Goal: Information Seeking & Learning: Find specific fact

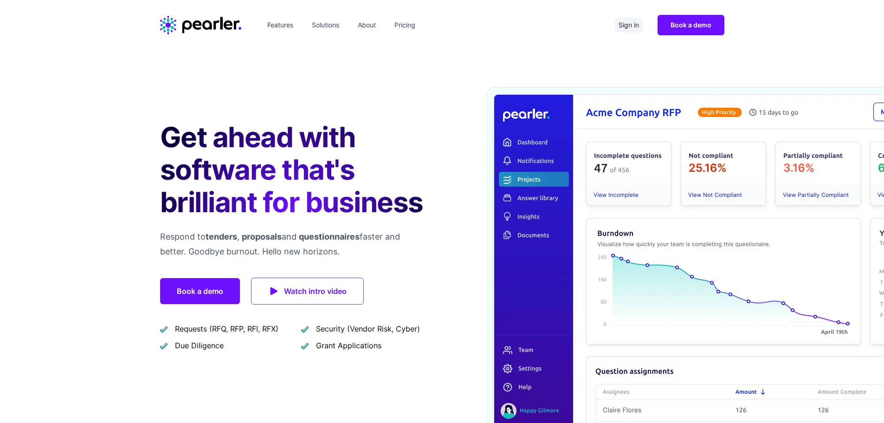
click at [623, 24] on link "Sign in" at bounding box center [629, 25] width 28 height 15
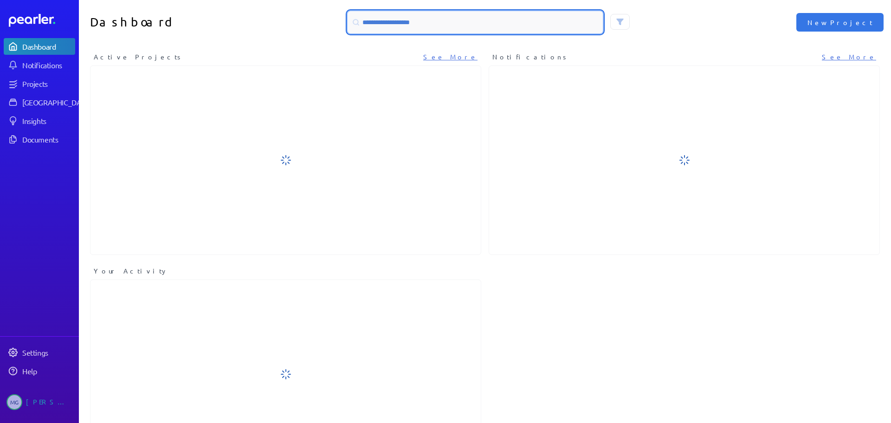
click at [539, 25] on input at bounding box center [474, 22] width 255 height 22
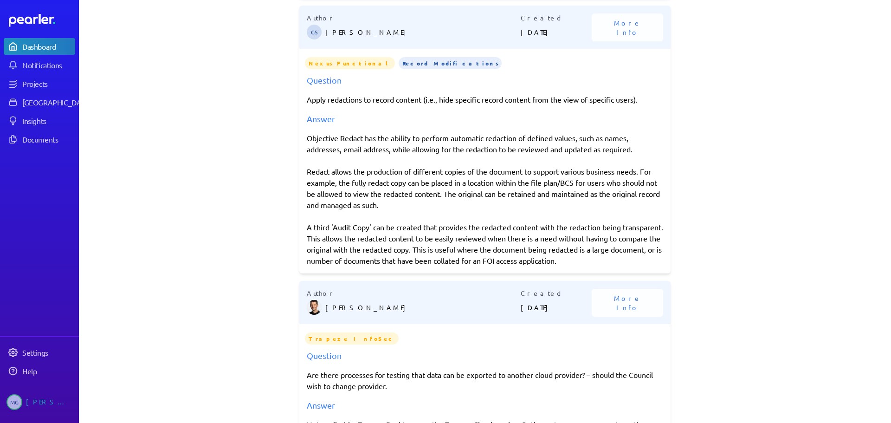
scroll to position [1649, 0]
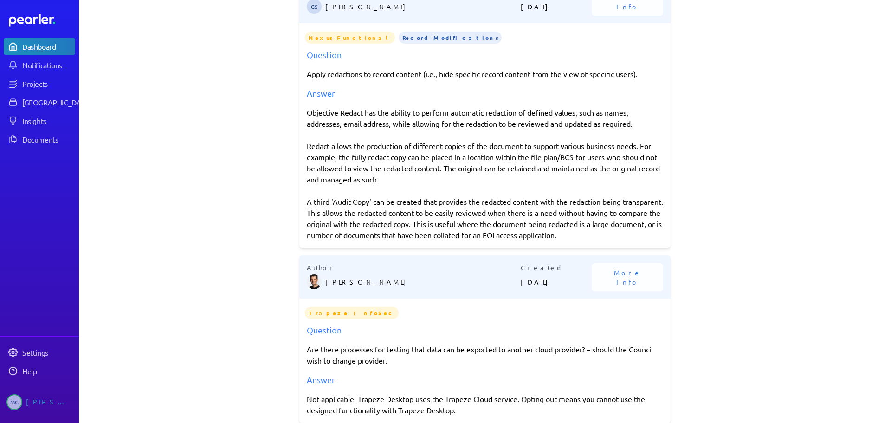
click at [593, 170] on div "Objective Redact has the ability to perform automatic redaction of defined valu…" at bounding box center [485, 174] width 356 height 134
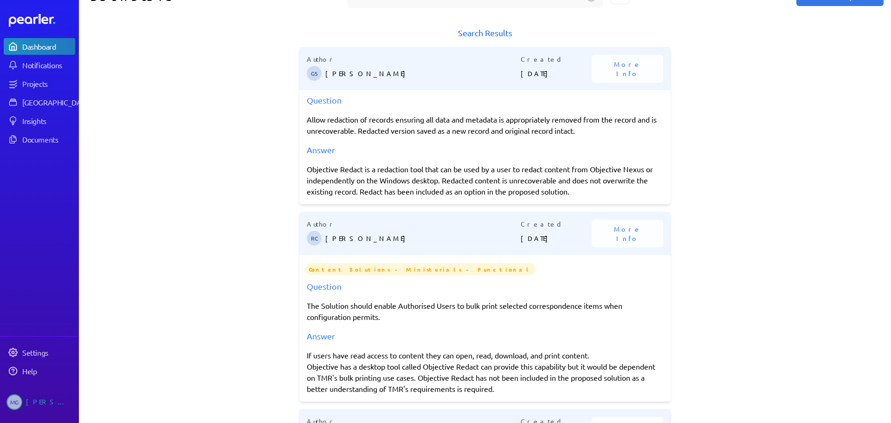
scroll to position [0, 0]
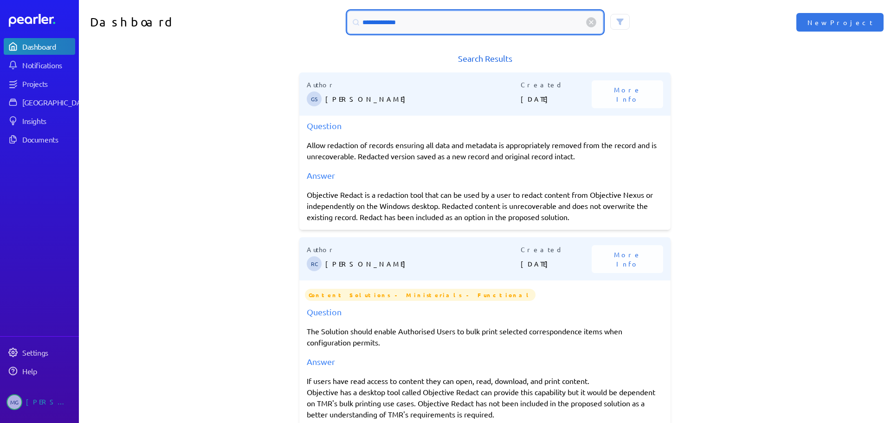
click at [381, 19] on input "**********" at bounding box center [474, 22] width 255 height 22
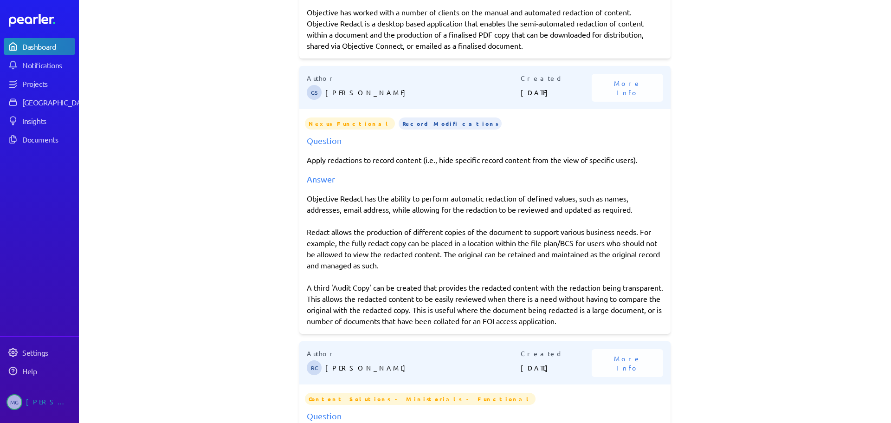
scroll to position [464, 0]
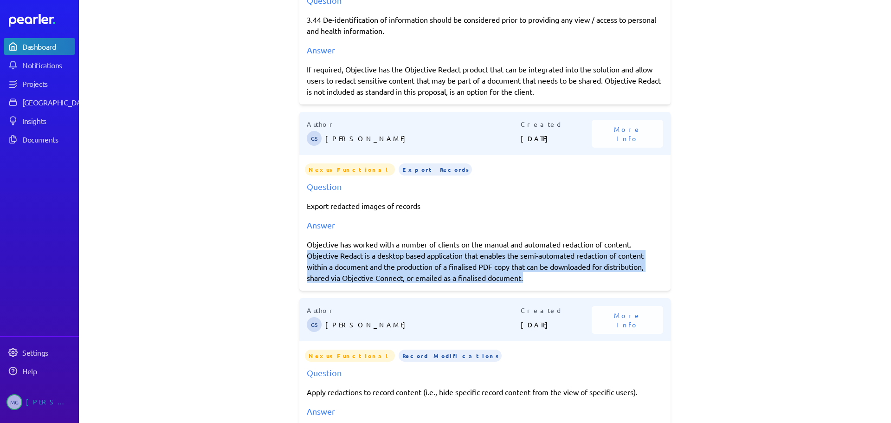
drag, startPoint x: 536, startPoint y: 276, endPoint x: 302, endPoint y: 251, distance: 235.0
click at [302, 251] on div "Question Export redacted images of records Answer Objective has worked with a n…" at bounding box center [484, 231] width 371 height 103
copy div "Objective Redact is a desktop based application that enables the semi-automated…"
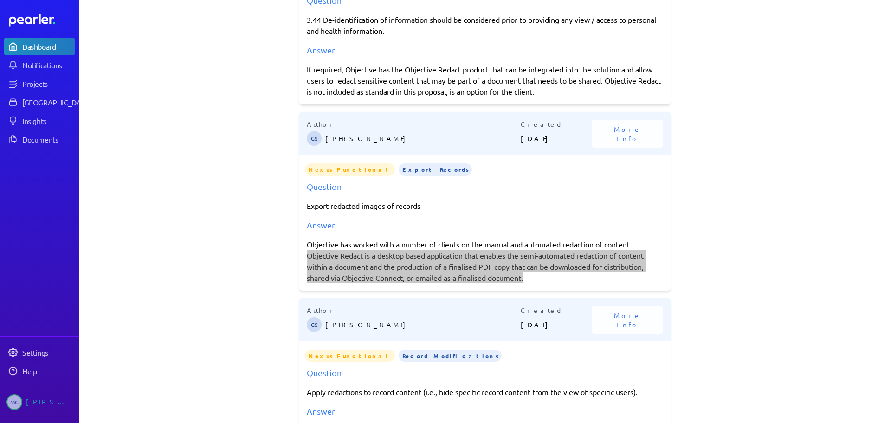
scroll to position [696, 0]
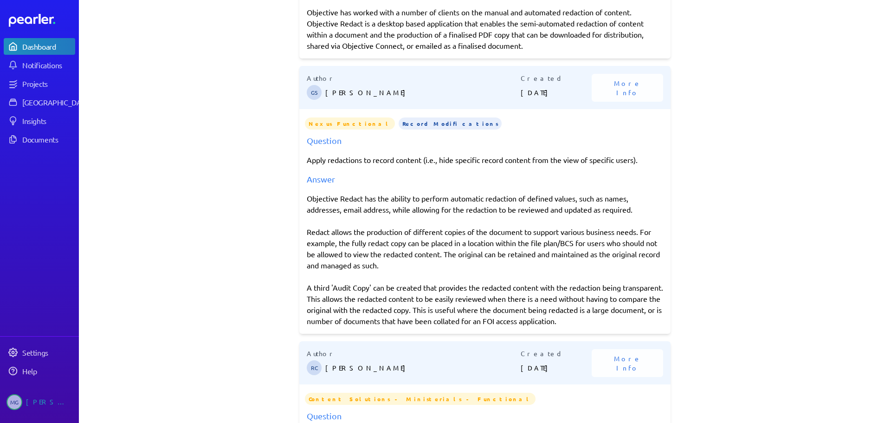
click at [472, 272] on div "Objective Redact has the ability to perform automatic redaction of defined valu…" at bounding box center [485, 260] width 356 height 134
click at [422, 265] on div "Objective Redact has the ability to perform automatic redaction of defined valu…" at bounding box center [485, 260] width 356 height 134
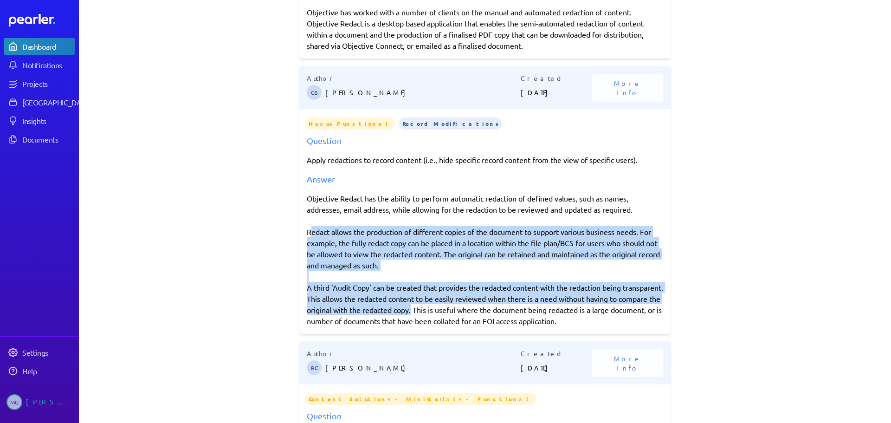
drag, startPoint x: 424, startPoint y: 307, endPoint x: 305, endPoint y: 232, distance: 141.1
click at [307, 232] on div "Objective Redact has the ability to perform automatic redaction of defined valu…" at bounding box center [485, 260] width 356 height 134
copy div "Redact allows the production of different copies of the document to support var…"
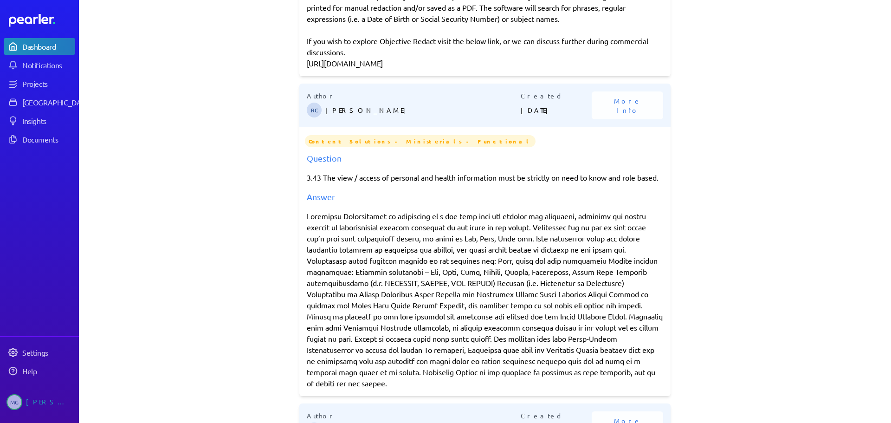
scroll to position [1392, 0]
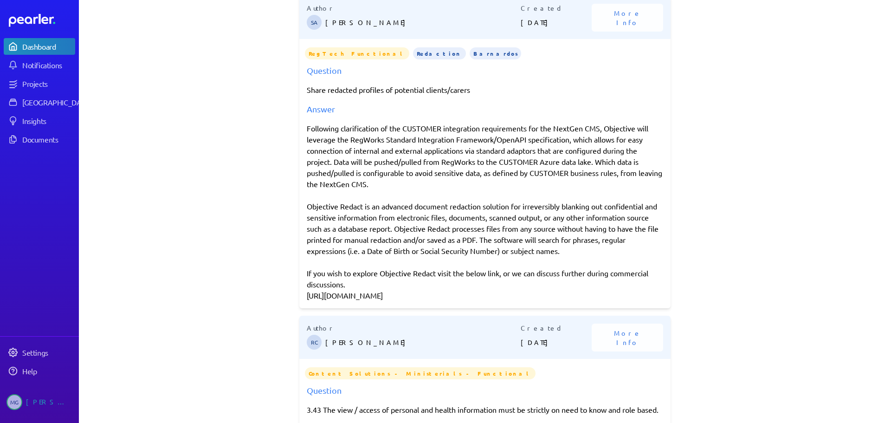
drag, startPoint x: 566, startPoint y: 249, endPoint x: 507, endPoint y: 241, distance: 59.0
click at [507, 241] on div "Following clarification of the CUSTOMER integration requirements for the NextGe…" at bounding box center [485, 211] width 356 height 178
click at [488, 236] on div "Following clarification of the CUSTOMER integration requirements for the NextGe…" at bounding box center [485, 211] width 356 height 178
click at [582, 196] on div "Following clarification of the CUSTOMER integration requirements for the NextGe…" at bounding box center [485, 211] width 356 height 178
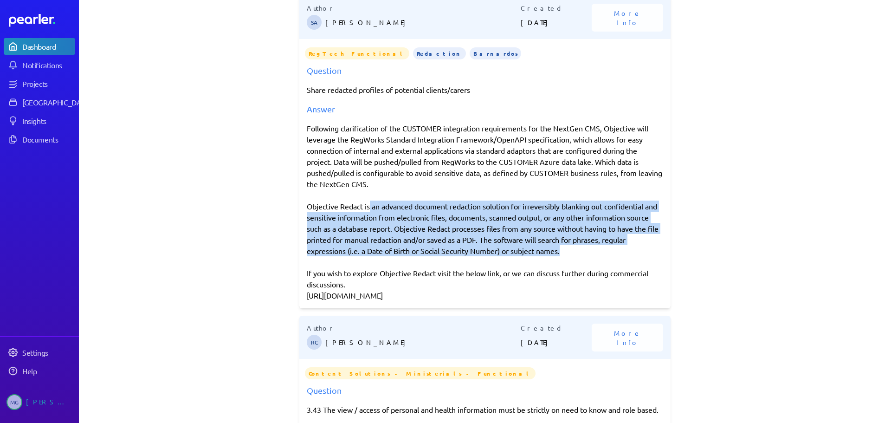
drag, startPoint x: 556, startPoint y: 246, endPoint x: 372, endPoint y: 211, distance: 187.6
click at [365, 208] on div "Following clarification of the CUSTOMER integration requirements for the NextGe…" at bounding box center [485, 211] width 356 height 178
drag, startPoint x: 455, startPoint y: 213, endPoint x: 450, endPoint y: 215, distance: 4.8
click at [455, 213] on div "Following clarification of the CUSTOMER integration requirements for the NextGe…" at bounding box center [485, 211] width 356 height 178
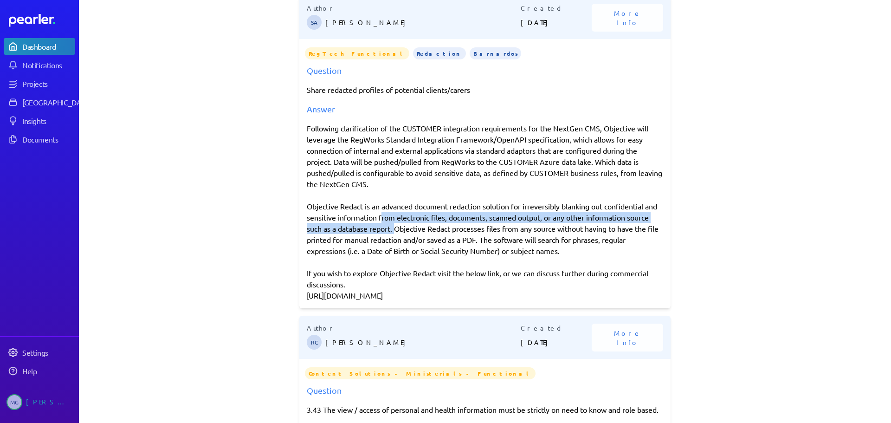
drag, startPoint x: 415, startPoint y: 227, endPoint x: 390, endPoint y: 218, distance: 26.7
click at [390, 218] on div "Following clarification of the CUSTOMER integration requirements for the NextGe…" at bounding box center [485, 211] width 356 height 178
copy div "from electronic files, documents, scanned output, or any other information sour…"
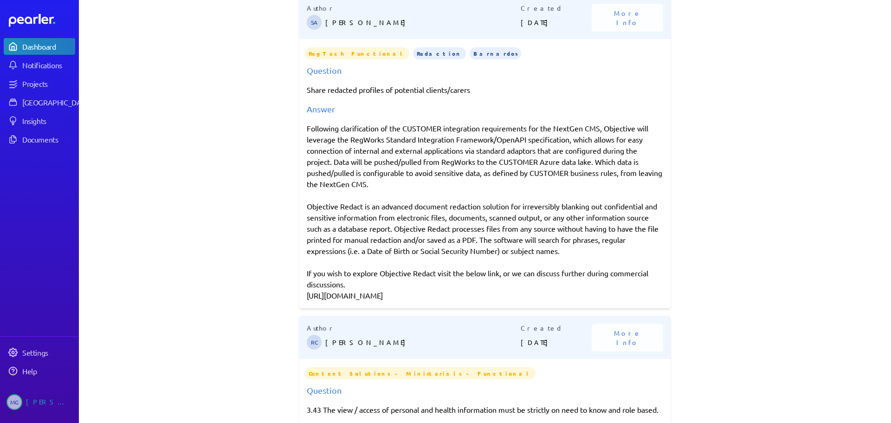
click at [541, 131] on div "Following clarification of the CUSTOMER integration requirements for the NextGe…" at bounding box center [485, 211] width 356 height 178
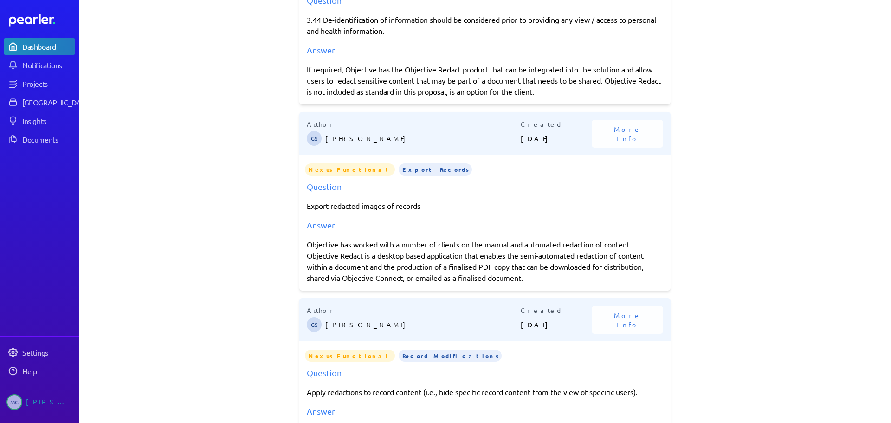
scroll to position [0, 0]
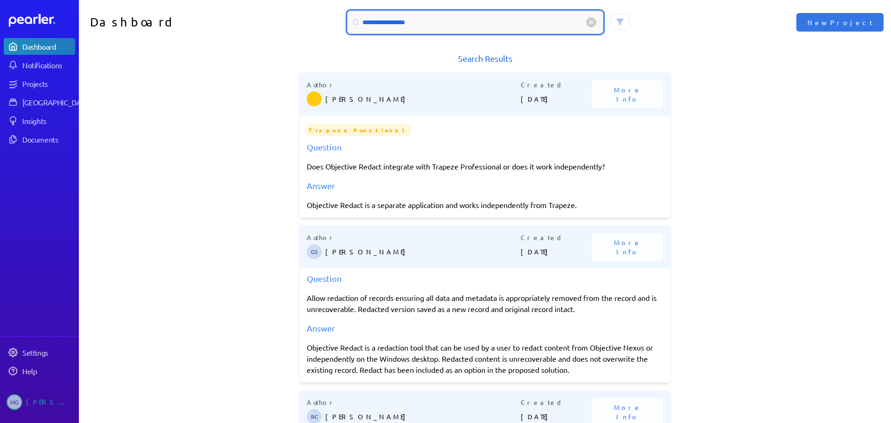
click at [387, 21] on input "**********" at bounding box center [474, 22] width 255 height 22
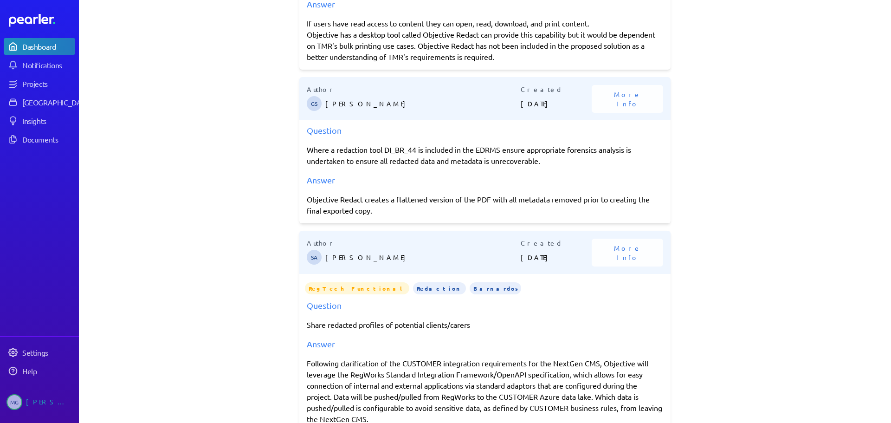
scroll to position [928, 0]
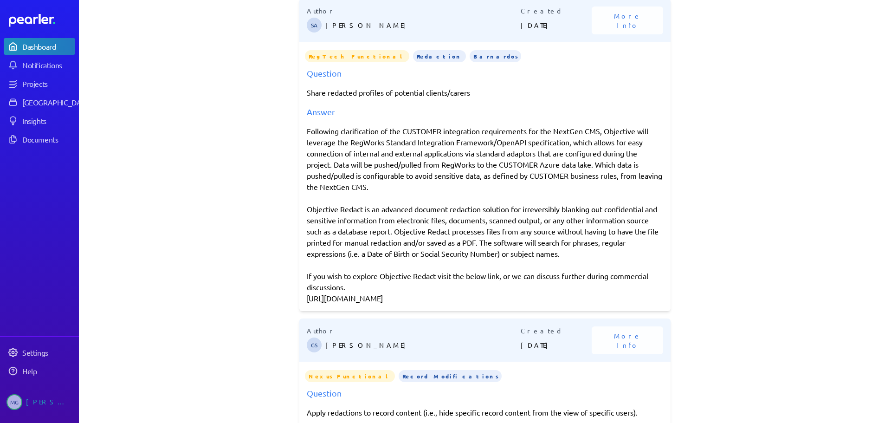
click at [421, 193] on div "Following clarification of the CUSTOMER integration requirements for the NextGe…" at bounding box center [485, 214] width 356 height 178
drag, startPoint x: 571, startPoint y: 254, endPoint x: 505, endPoint y: 242, distance: 67.8
click at [505, 242] on div "Following clarification of the CUSTOMER integration requirements for the NextGe…" at bounding box center [485, 214] width 356 height 178
copy div "The software will search for phrases, regular expressions (i.e. a Date of Birth…"
click at [566, 253] on div "Following clarification of the CUSTOMER integration requirements for the NextGe…" at bounding box center [485, 214] width 356 height 178
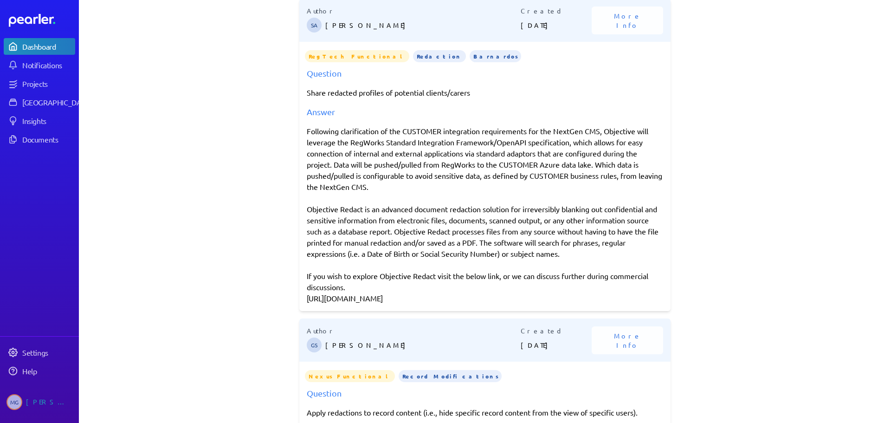
drag, startPoint x: 574, startPoint y: 254, endPoint x: 412, endPoint y: 229, distance: 163.8
click at [412, 229] on div "Following clarification of the CUSTOMER integration requirements for the NextGe…" at bounding box center [485, 214] width 356 height 178
copy div ". Objective Redact processes files from any source without having to have the f…"
drag, startPoint x: 400, startPoint y: 214, endPoint x: 410, endPoint y: 223, distance: 13.1
click at [400, 214] on div "Following clarification of the CUSTOMER integration requirements for the NextGe…" at bounding box center [485, 214] width 356 height 178
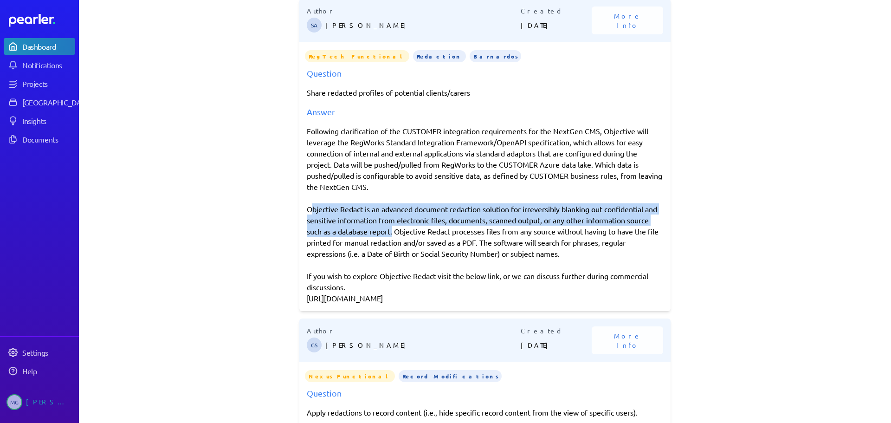
drag, startPoint x: 413, startPoint y: 230, endPoint x: 302, endPoint y: 211, distance: 112.6
click at [302, 211] on div "Question Share redacted profiles of potential clients/carers Answer Following c…" at bounding box center [484, 185] width 371 height 237
copy div "Objective Redact is an advanced document redaction solution for irreversibly bl…"
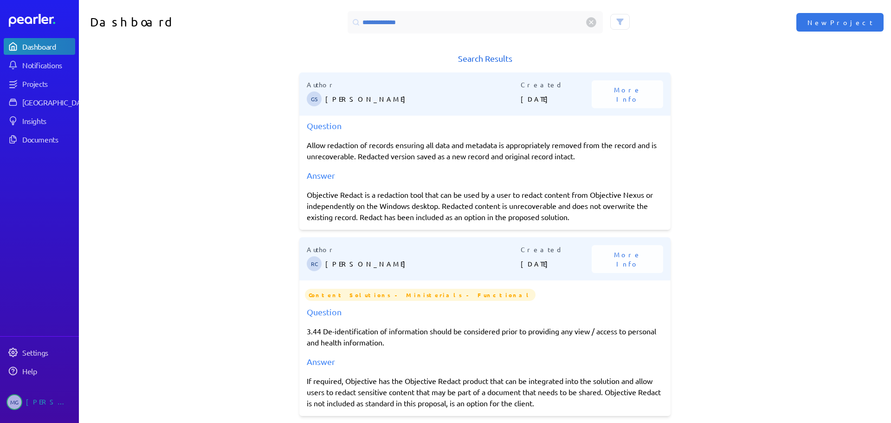
scroll to position [232, 0]
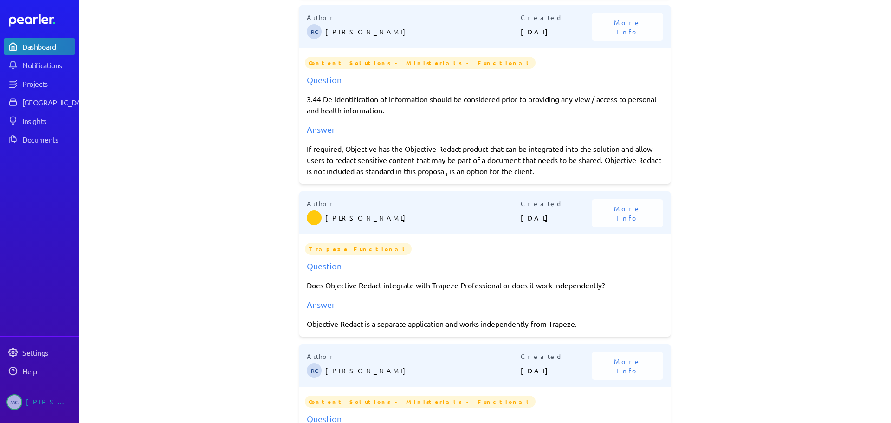
click at [773, 205] on div "**********" at bounding box center [485, 211] width 812 height 423
click at [770, 176] on div "Search Results Author GS [PERSON_NAME] Created [DATE] More Info Question Allow …" at bounding box center [485, 9] width 812 height 378
click at [742, 179] on div "Search Results Author GS [PERSON_NAME] Created [DATE] More Info Question Allow …" at bounding box center [485, 9] width 812 height 378
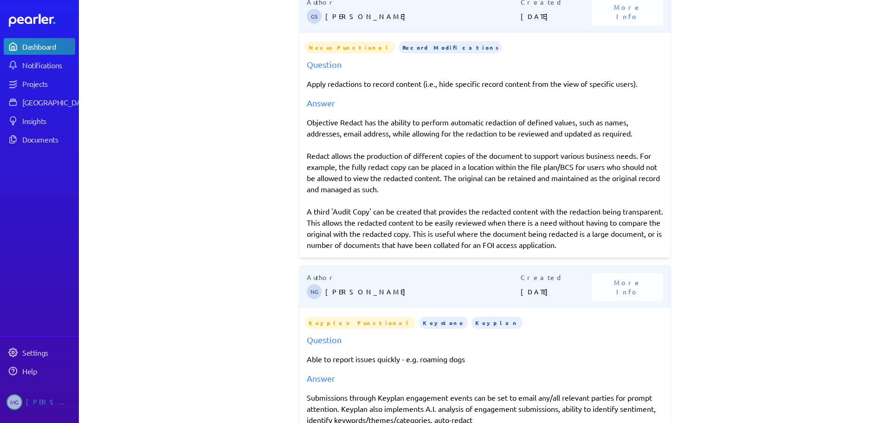
click at [450, 210] on div "Objective Redact has the ability to perform automatic redaction of defined valu…" at bounding box center [485, 183] width 356 height 134
click at [497, 135] on div "Objective Redact has the ability to perform automatic redaction of defined valu…" at bounding box center [485, 183] width 356 height 134
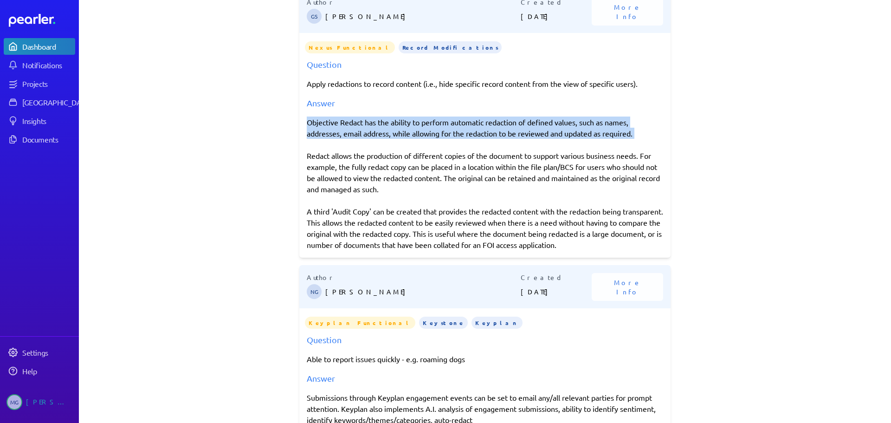
click at [497, 135] on div "Objective Redact has the ability to perform automatic redaction of defined valu…" at bounding box center [485, 183] width 356 height 134
copy div "Objective Redact has the ability to perform automatic redaction of defined valu…"
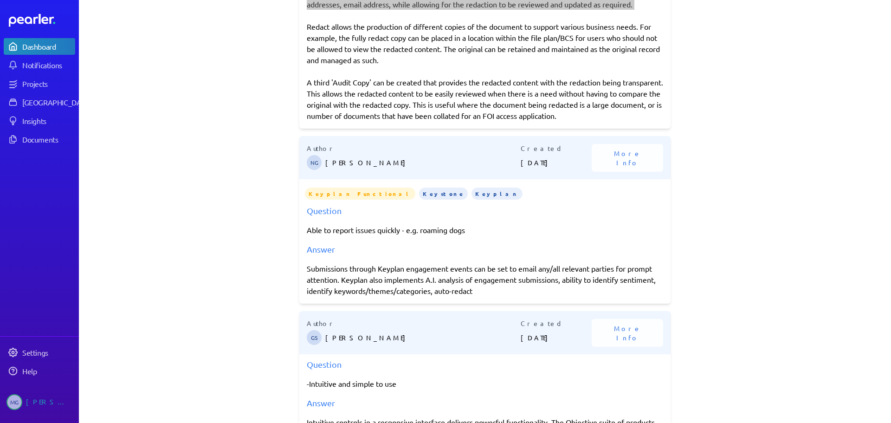
scroll to position [1153, 0]
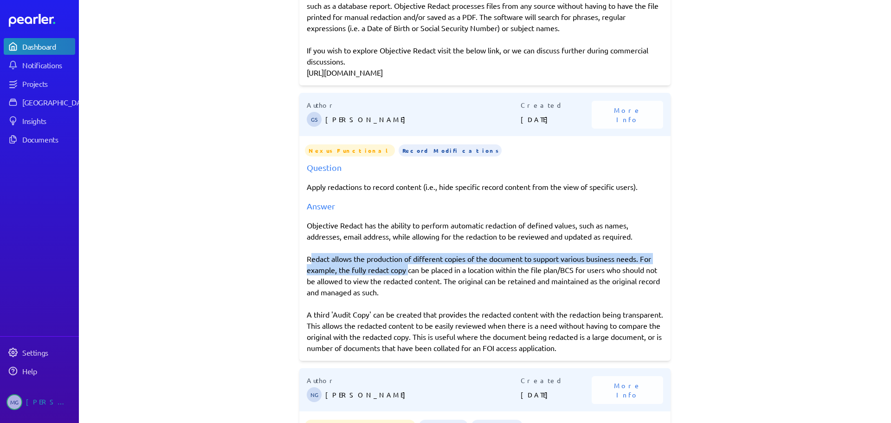
drag, startPoint x: 403, startPoint y: 270, endPoint x: 300, endPoint y: 256, distance: 104.4
click at [300, 256] on div "Question Apply redactions to record content (i.e., hide specific record content…" at bounding box center [484, 257] width 371 height 192
copy div "Redact allows the production of different copies of the document to support var…"
drag, startPoint x: 437, startPoint y: 289, endPoint x: 457, endPoint y: 284, distance: 20.8
click at [457, 284] on div "Objective Redact has the ability to perform automatic redaction of defined valu…" at bounding box center [485, 286] width 356 height 134
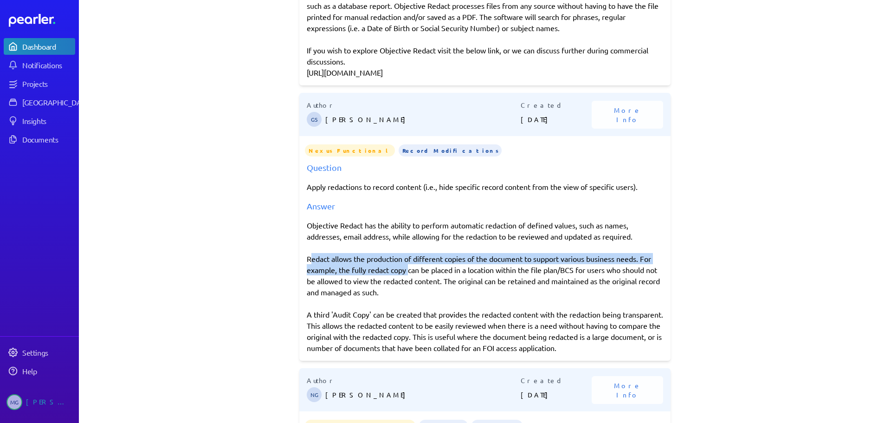
copy div "The original can be retained and maintained as the original record and managed …"
click at [737, 227] on div "**********" at bounding box center [485, 211] width 812 height 423
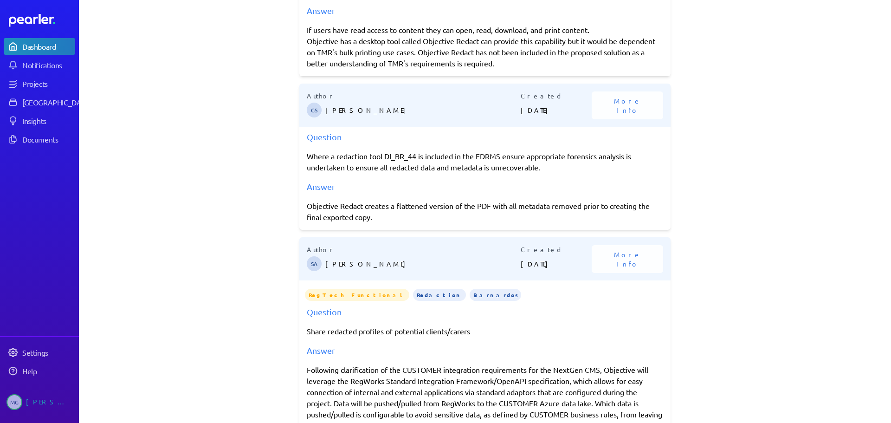
scroll to position [0, 0]
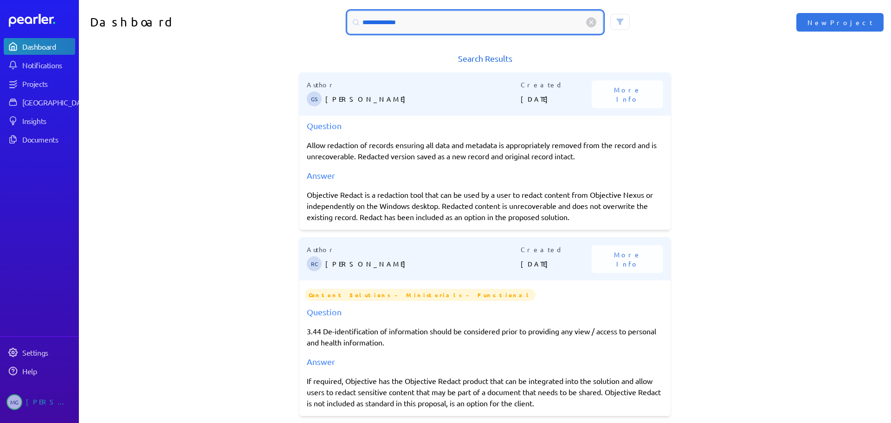
click at [376, 21] on input "**********" at bounding box center [474, 22] width 255 height 22
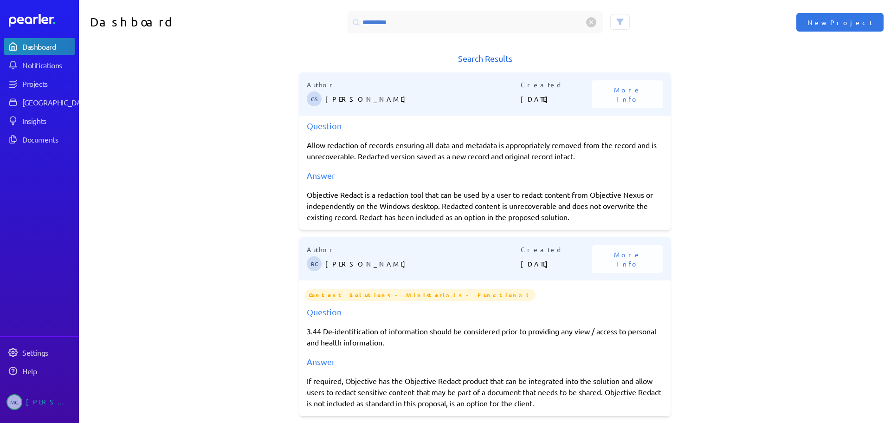
click at [709, 144] on div "Search Results Author GS [PERSON_NAME] Created [DATE] More Info Question Allow …" at bounding box center [485, 241] width 812 height 378
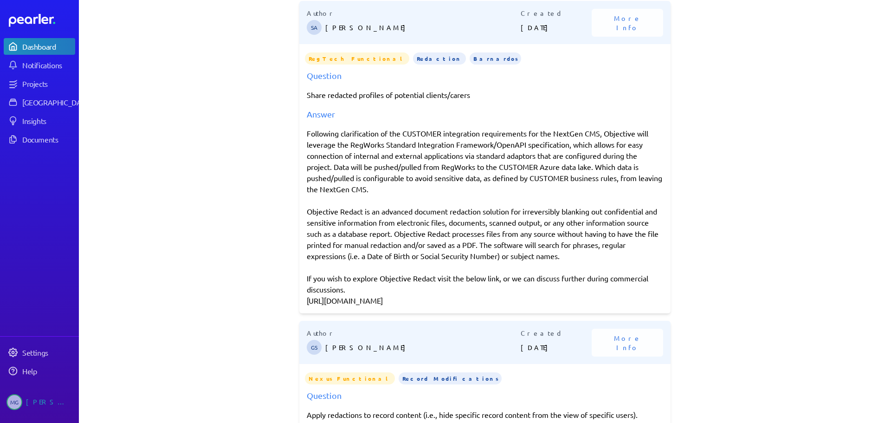
click at [533, 211] on div "Following clarification of the CUSTOMER integration requirements for the NextGe…" at bounding box center [485, 217] width 356 height 178
click at [534, 211] on div "Following clarification of the CUSTOMER integration requirements for the NextGe…" at bounding box center [485, 217] width 356 height 178
copy div "irreversibly"
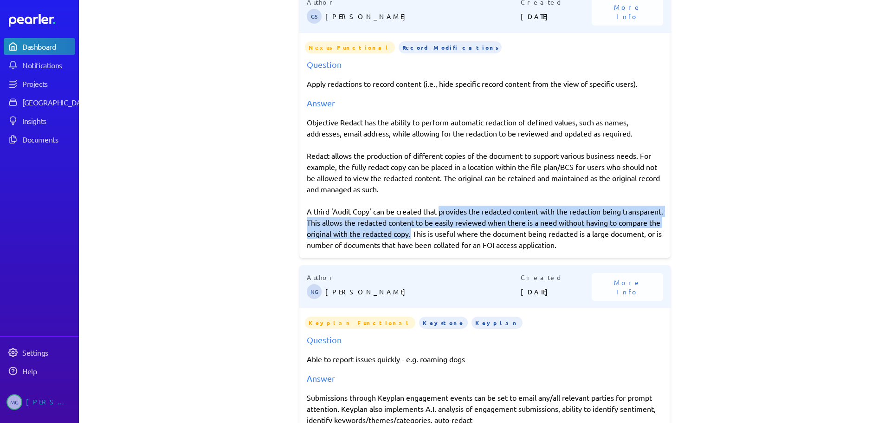
drag, startPoint x: 460, startPoint y: 232, endPoint x: 434, endPoint y: 213, distance: 32.8
click at [434, 213] on div "Objective Redact has the ability to perform automatic redaction of defined valu…" at bounding box center [485, 183] width 356 height 134
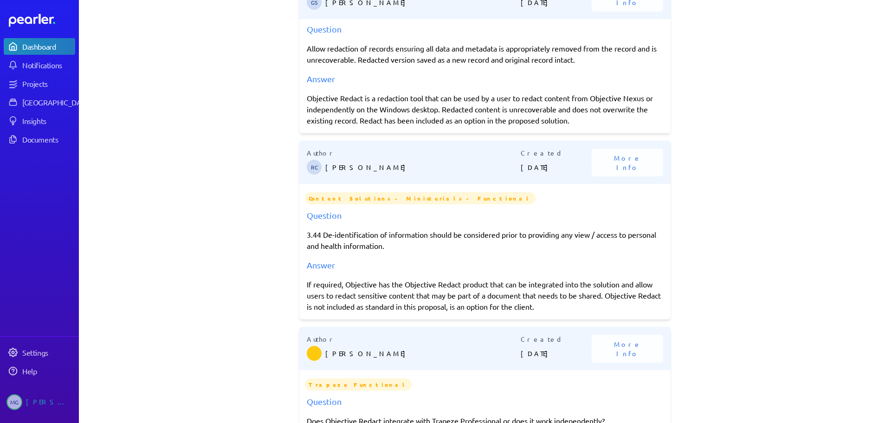
scroll to position [0, 0]
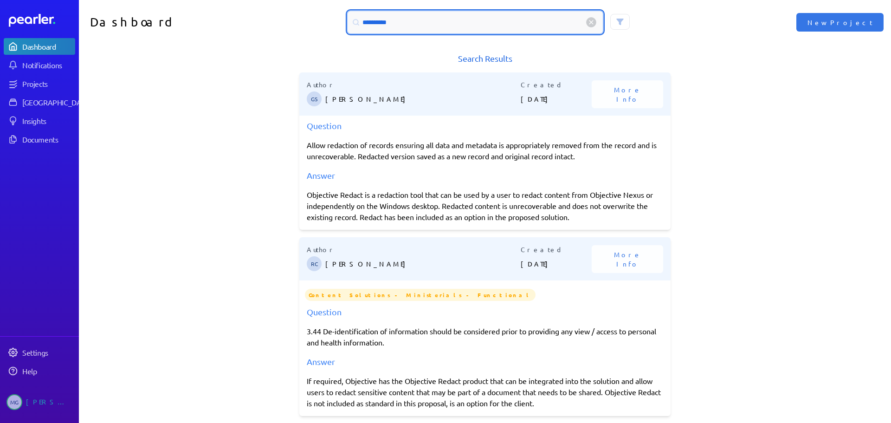
drag, startPoint x: 359, startPoint y: 22, endPoint x: 289, endPoint y: 22, distance: 70.5
click at [288, 22] on div "**********" at bounding box center [485, 22] width 406 height 22
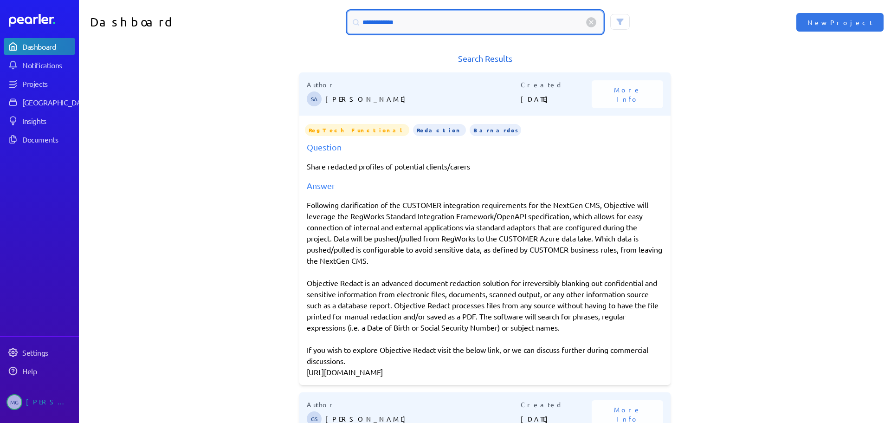
click at [399, 23] on input "**********" at bounding box center [474, 22] width 255 height 22
click at [377, 21] on input "**********" at bounding box center [474, 22] width 255 height 22
click at [377, 20] on input "**********" at bounding box center [474, 22] width 255 height 22
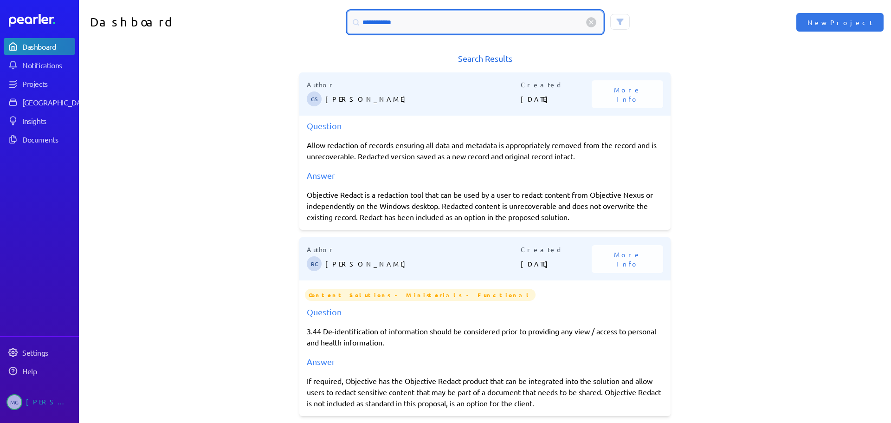
click at [425, 27] on input "**********" at bounding box center [474, 22] width 255 height 22
click at [424, 27] on input "**********" at bounding box center [474, 22] width 255 height 22
click at [418, 28] on input "**********" at bounding box center [474, 22] width 255 height 22
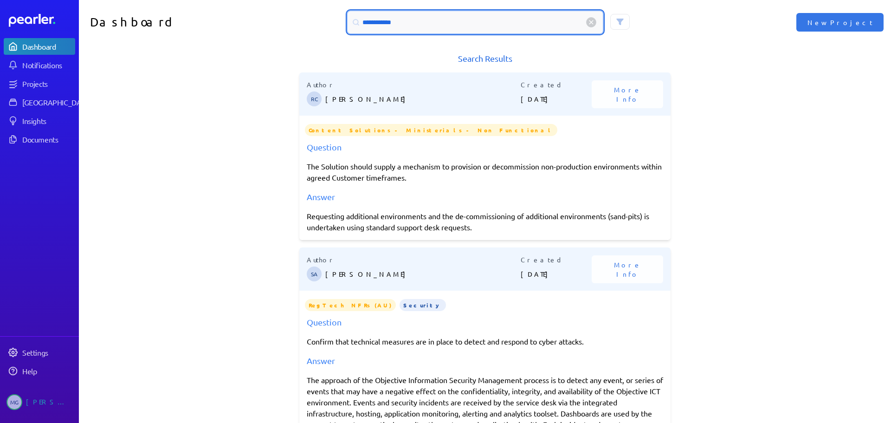
click at [394, 19] on input "**********" at bounding box center [474, 22] width 255 height 22
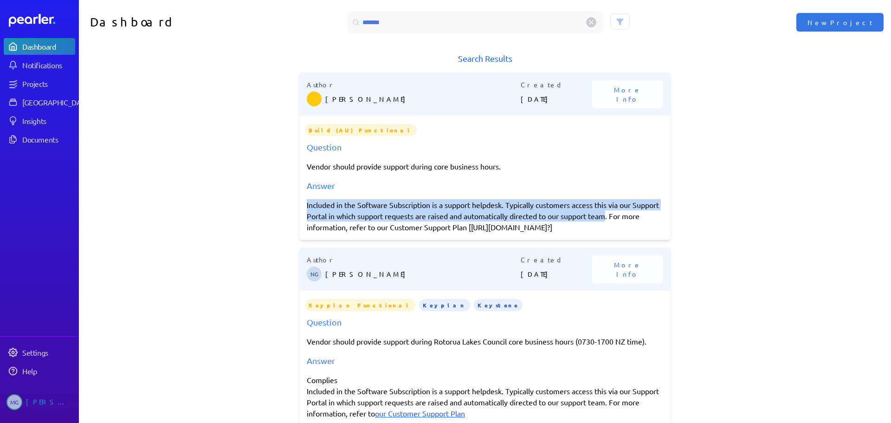
drag, startPoint x: 634, startPoint y: 215, endPoint x: 297, endPoint y: 208, distance: 337.3
click at [299, 208] on div "Question Vendor should provide support during core business hours. Answer Inclu…" at bounding box center [484, 187] width 371 height 92
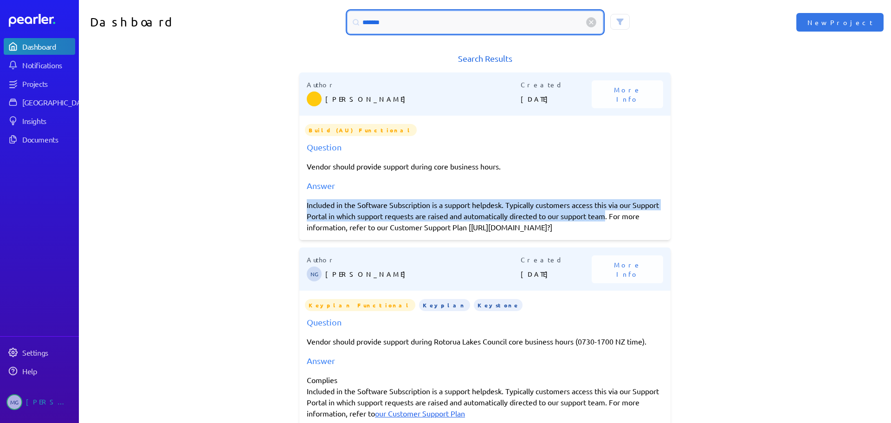
click at [493, 19] on input "*******" at bounding box center [474, 22] width 255 height 22
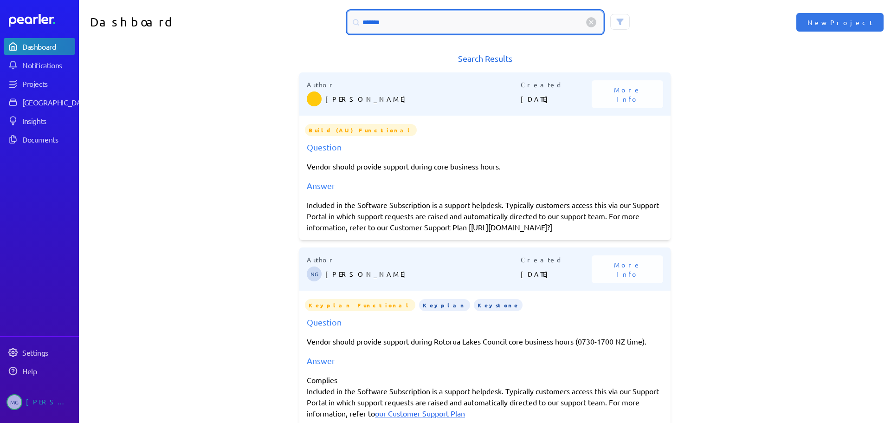
click at [493, 19] on input "*******" at bounding box center [474, 22] width 255 height 22
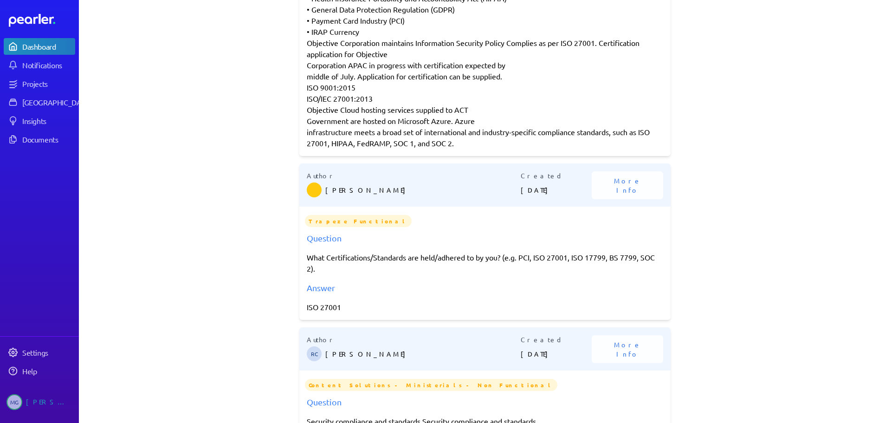
scroll to position [1392, 0]
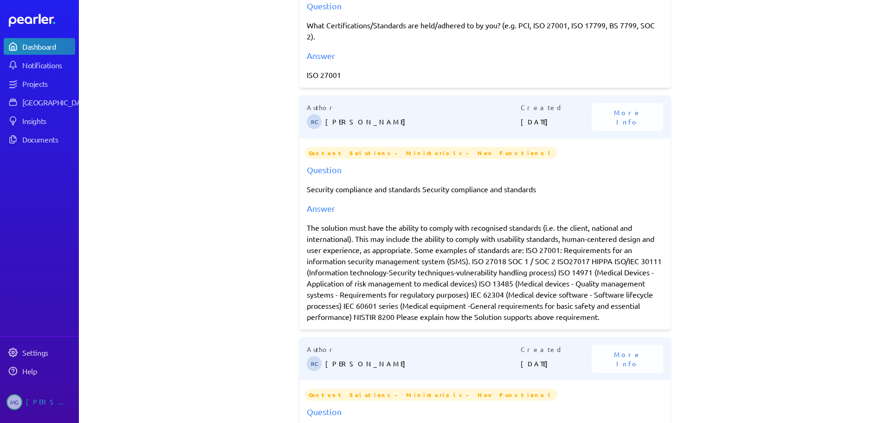
type input "***"
